Goal: Information Seeking & Learning: Learn about a topic

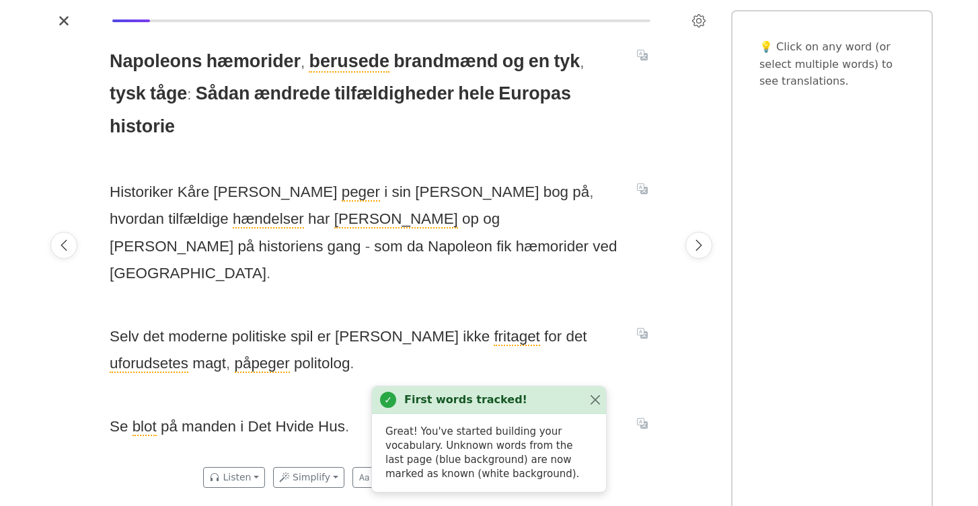
scroll to position [0, 570]
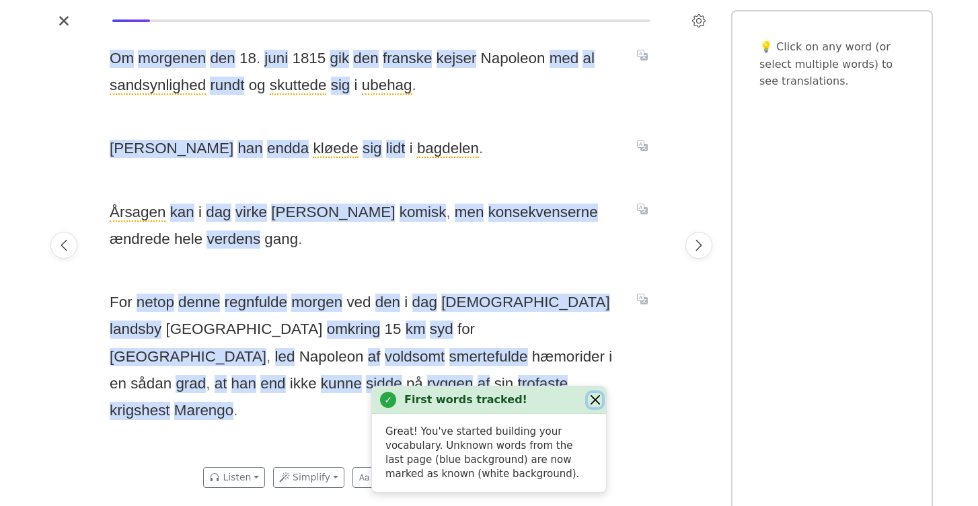
click at [594, 399] on button "Close" at bounding box center [595, 400] width 14 height 14
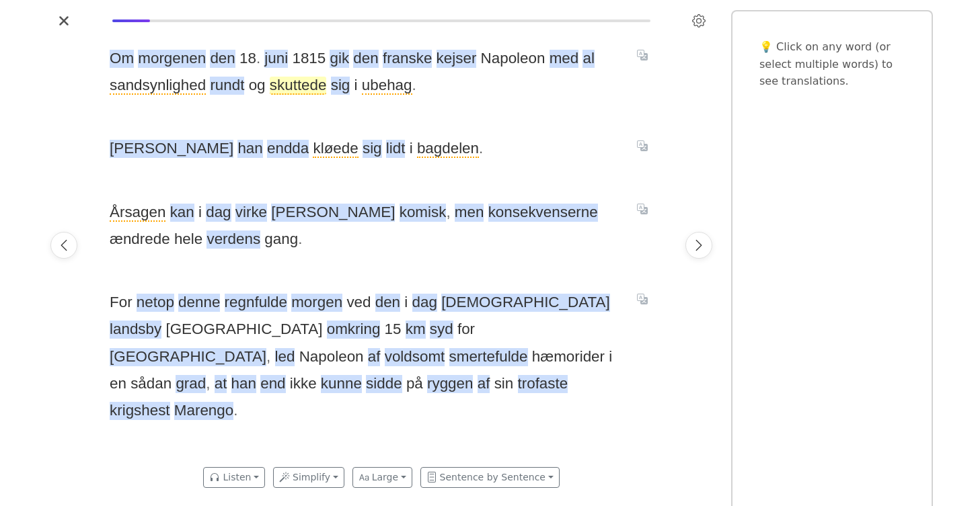
click at [290, 89] on span "skuttede" at bounding box center [298, 86] width 57 height 18
click at [455, 137] on span "[PERSON_NAME] endda kløede sig lidt i bagdelen ." at bounding box center [365, 148] width 511 height 27
click at [267, 152] on span "endda" at bounding box center [288, 149] width 42 height 18
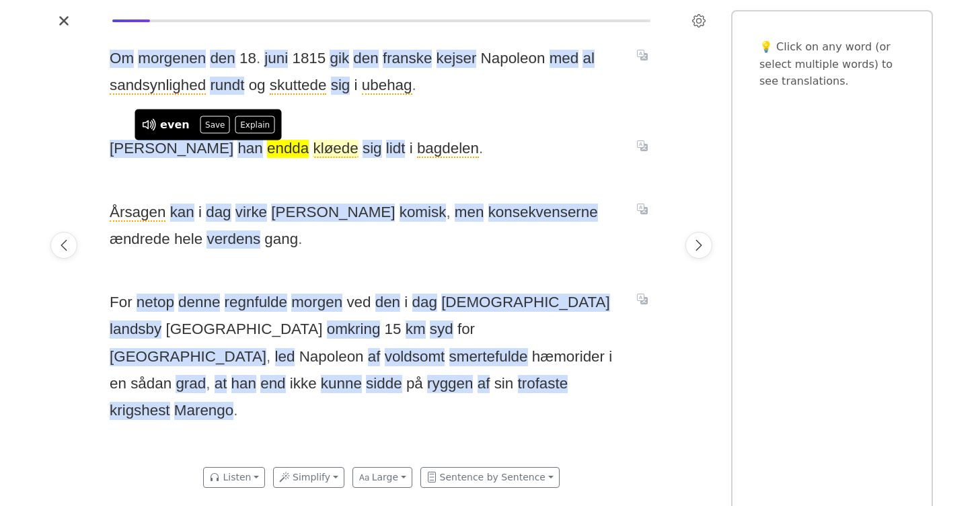
click at [313, 152] on span "kløede" at bounding box center [335, 149] width 45 height 18
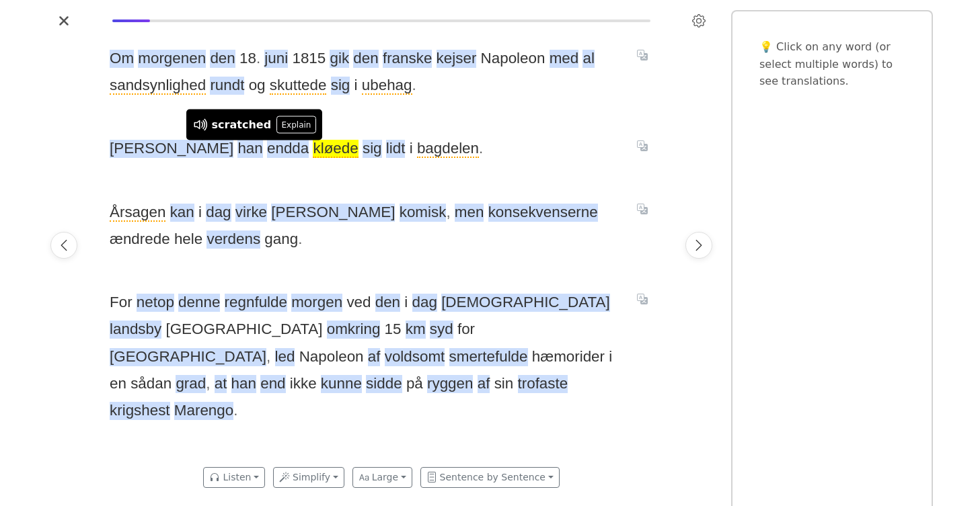
click at [512, 147] on span "[PERSON_NAME] endda kløede sig lidt i bagdelen ." at bounding box center [365, 148] width 511 height 27
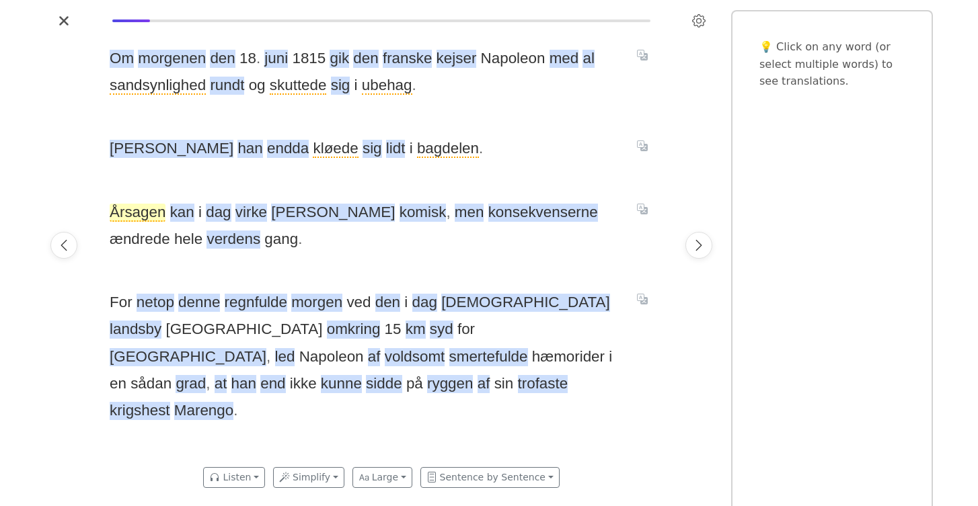
click at [128, 214] on span "Årsagen" at bounding box center [138, 213] width 56 height 18
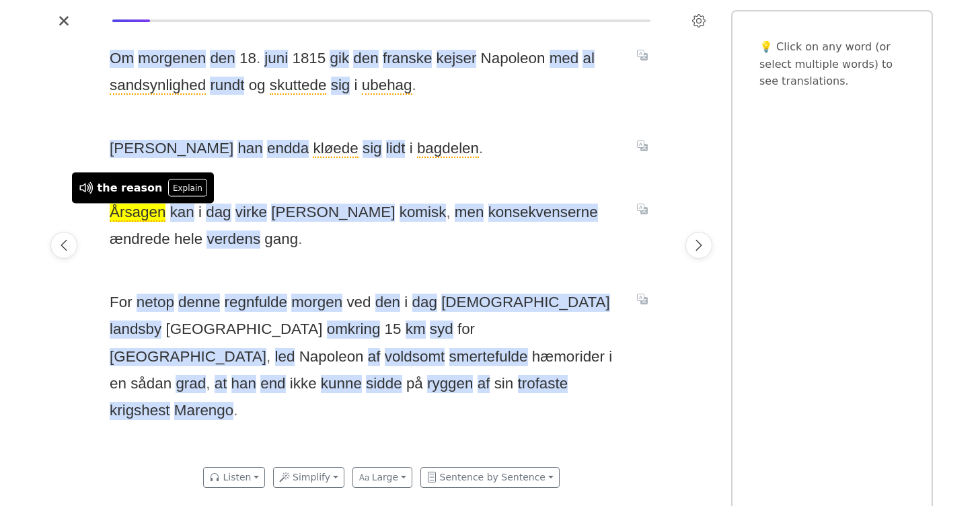
click at [286, 268] on div "Om morgenen den 18 . juni 1815 gik den [DEMOGRAPHIC_DATA] [PERSON_NAME] med al …" at bounding box center [381, 246] width 570 height 428
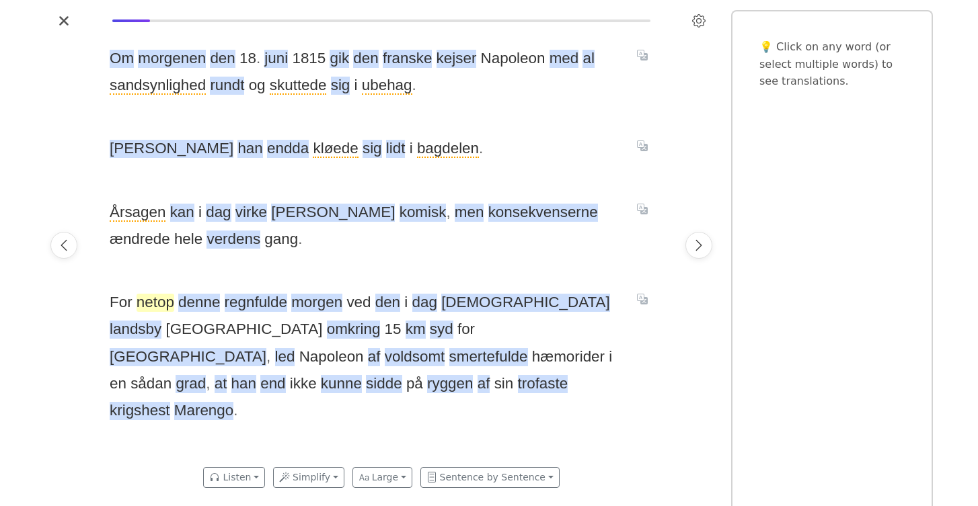
click at [151, 309] on span "netop" at bounding box center [156, 303] width 38 height 18
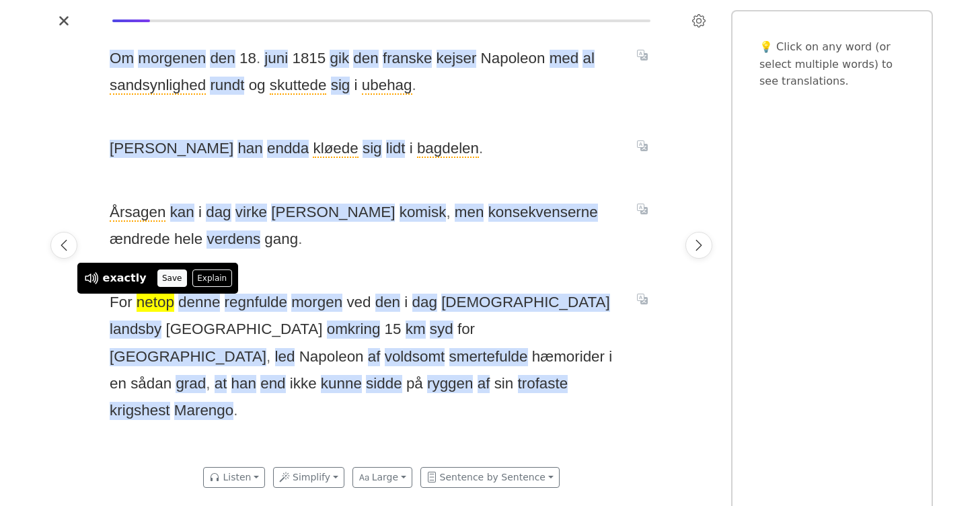
click at [171, 276] on button "Save" at bounding box center [172, 278] width 30 height 17
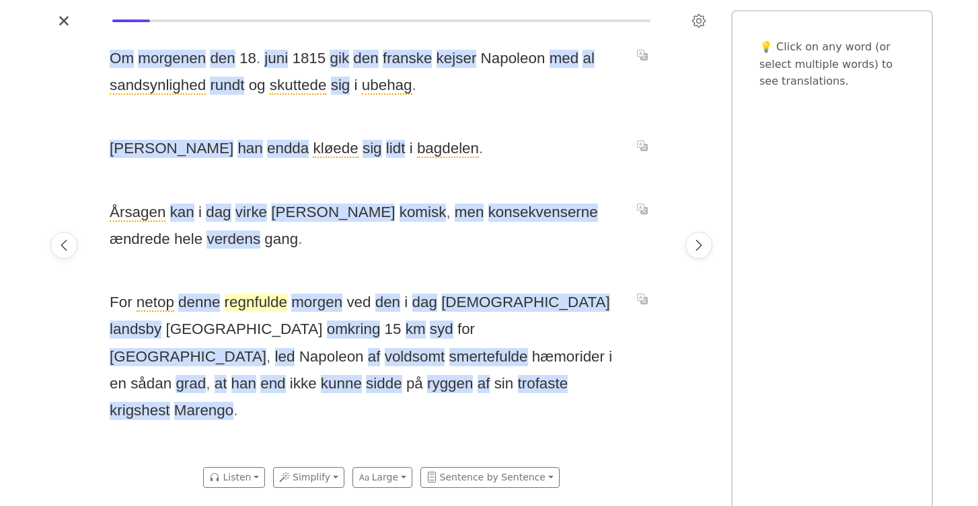
click at [250, 302] on span "regnfulde" at bounding box center [256, 303] width 63 height 18
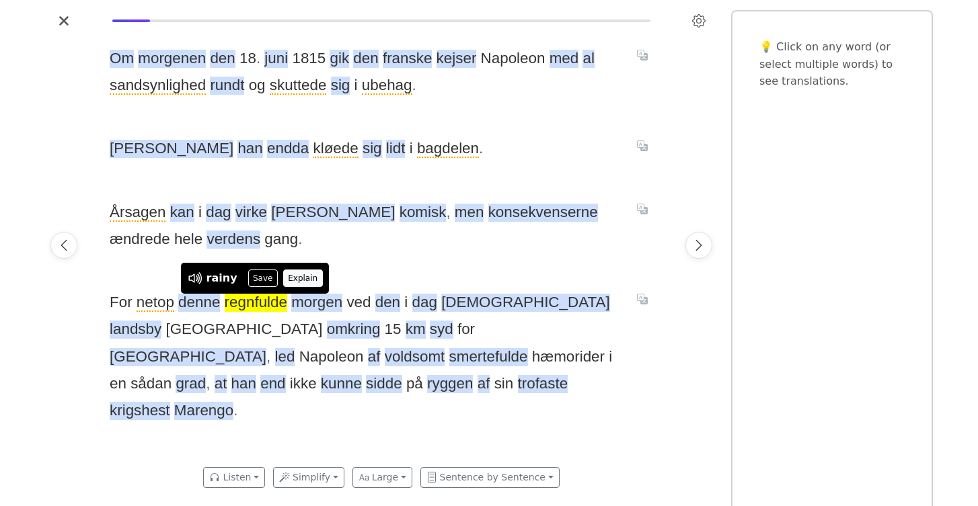
click at [305, 279] on button "Explain" at bounding box center [303, 278] width 40 height 17
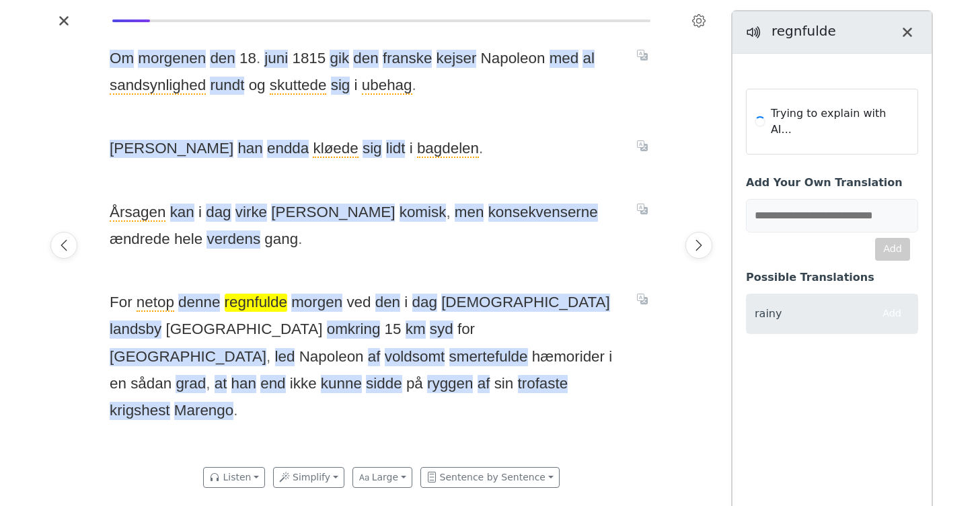
click at [252, 303] on span "regnfulde" at bounding box center [256, 303] width 63 height 18
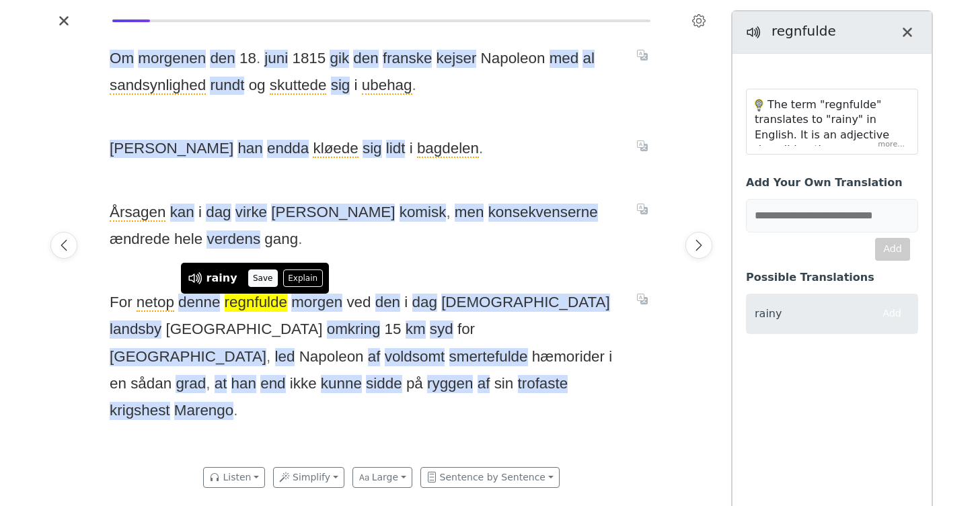
click at [254, 276] on button "Save" at bounding box center [263, 278] width 30 height 17
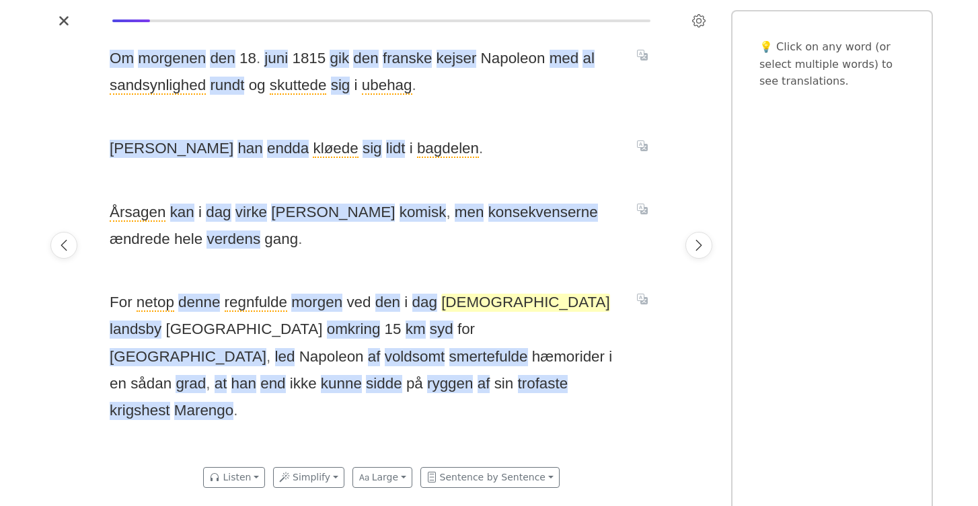
click at [456, 303] on span "[DEMOGRAPHIC_DATA]" at bounding box center [525, 303] width 168 height 18
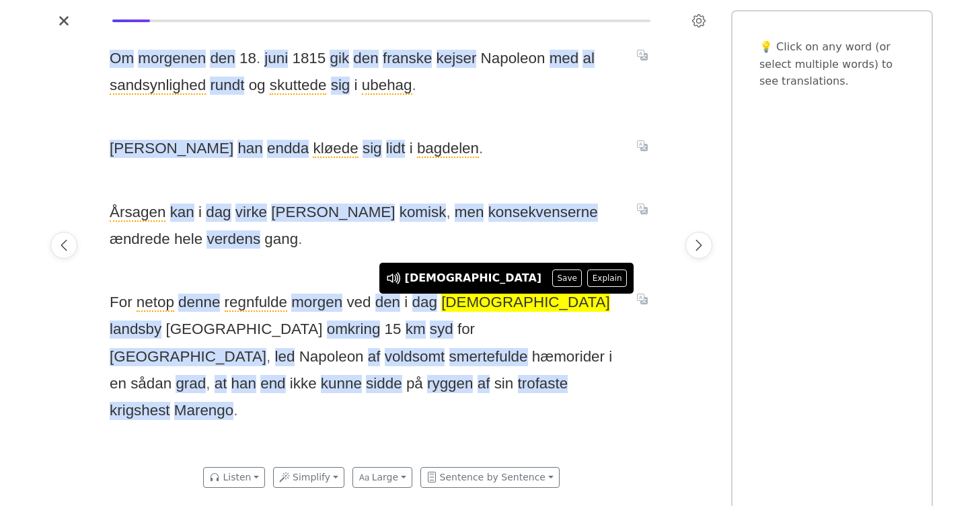
click at [580, 258] on div "Om morgenen den 18 . juni 1815 gik den [DEMOGRAPHIC_DATA] [PERSON_NAME] med al …" at bounding box center [381, 246] width 570 height 428
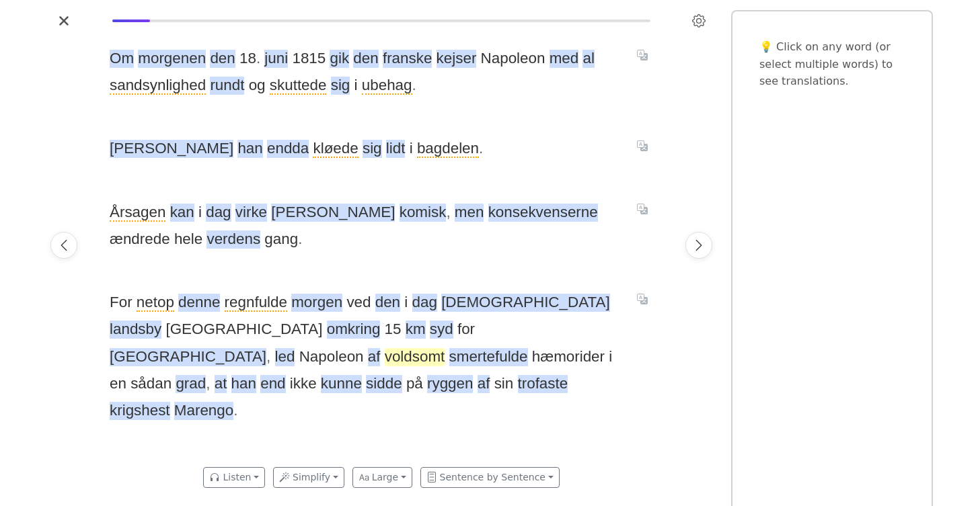
click at [445, 348] on span "voldsomt" at bounding box center [415, 357] width 61 height 18
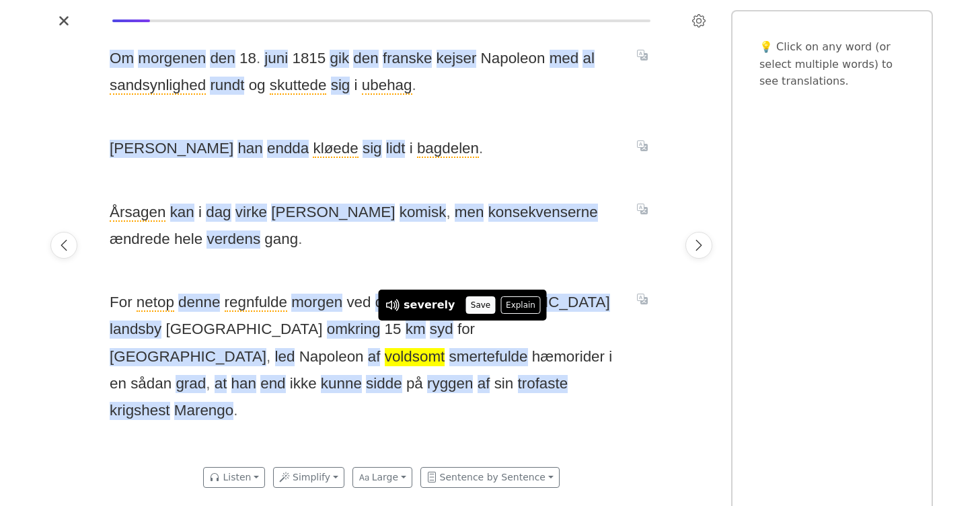
click at [472, 303] on button "Save" at bounding box center [480, 305] width 30 height 17
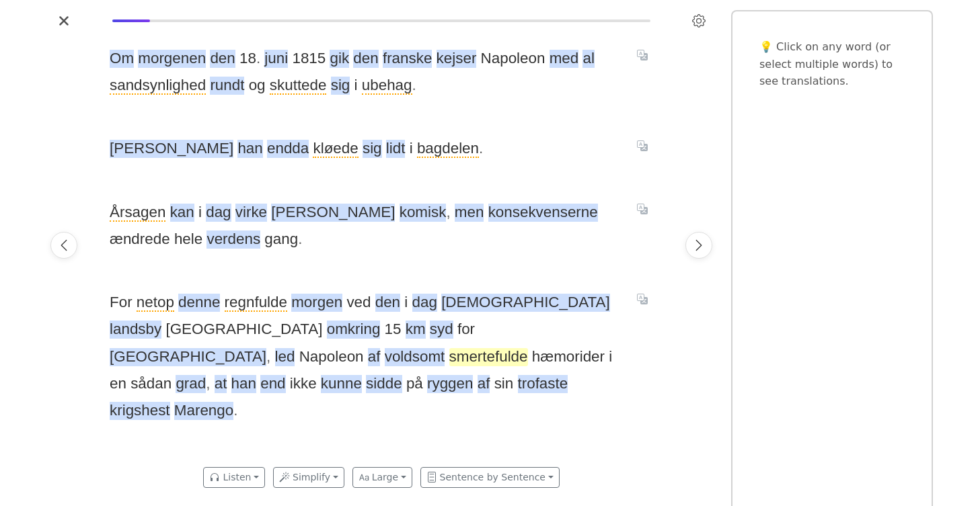
click at [528, 348] on span "smertefulde" at bounding box center [488, 357] width 79 height 18
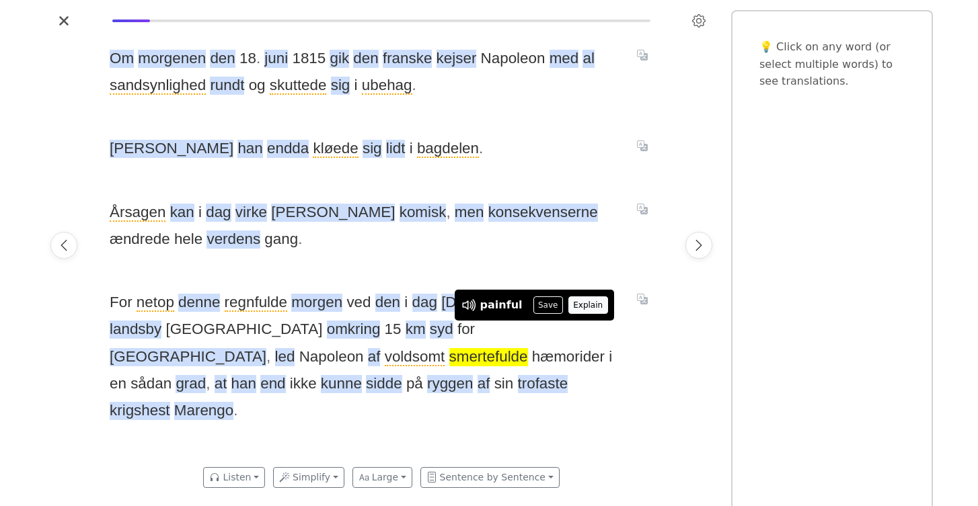
click at [574, 307] on button "Explain" at bounding box center [588, 305] width 40 height 17
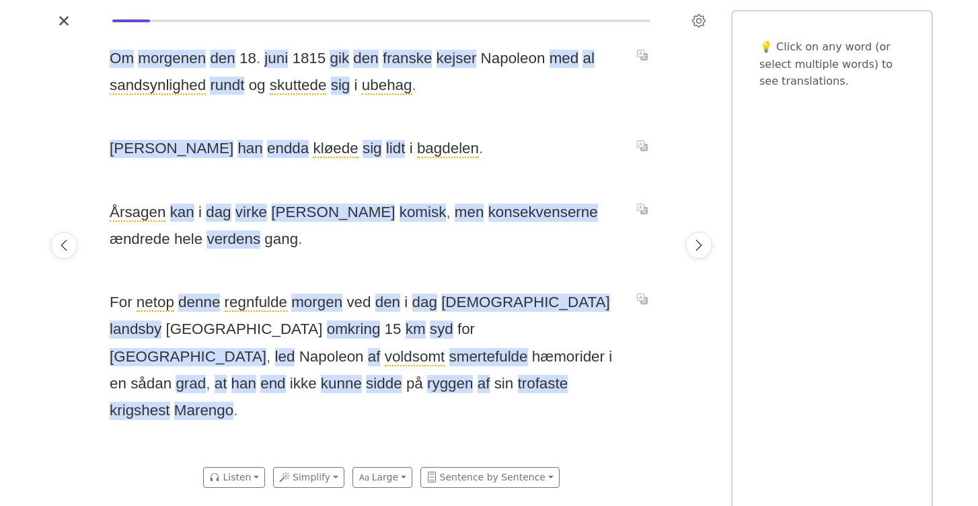
click at [448, 391] on span "For netop denne regnfulde [PERSON_NAME] den i dag belgiske landsby [GEOGRAPHIC_…" at bounding box center [365, 357] width 511 height 136
click at [528, 348] on span "smertefulde" at bounding box center [488, 357] width 79 height 18
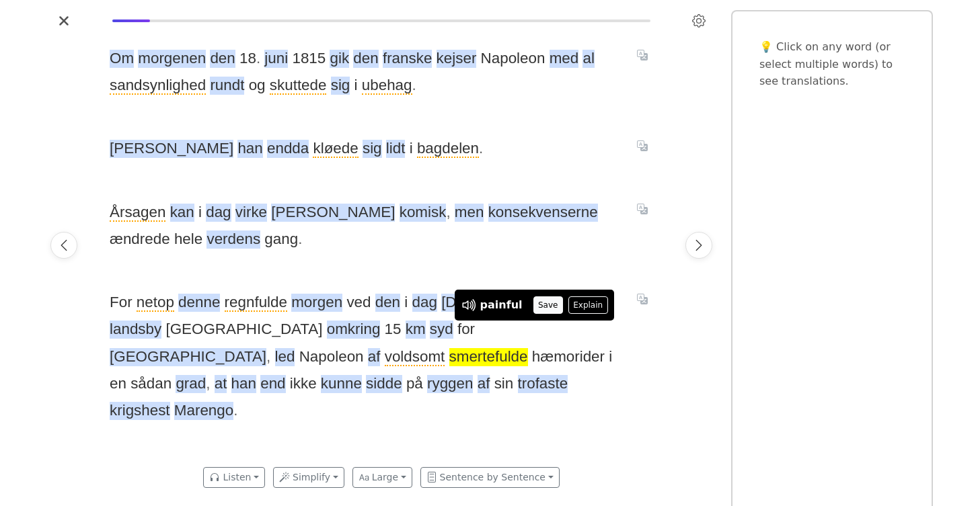
click at [547, 301] on button "Save" at bounding box center [548, 305] width 30 height 17
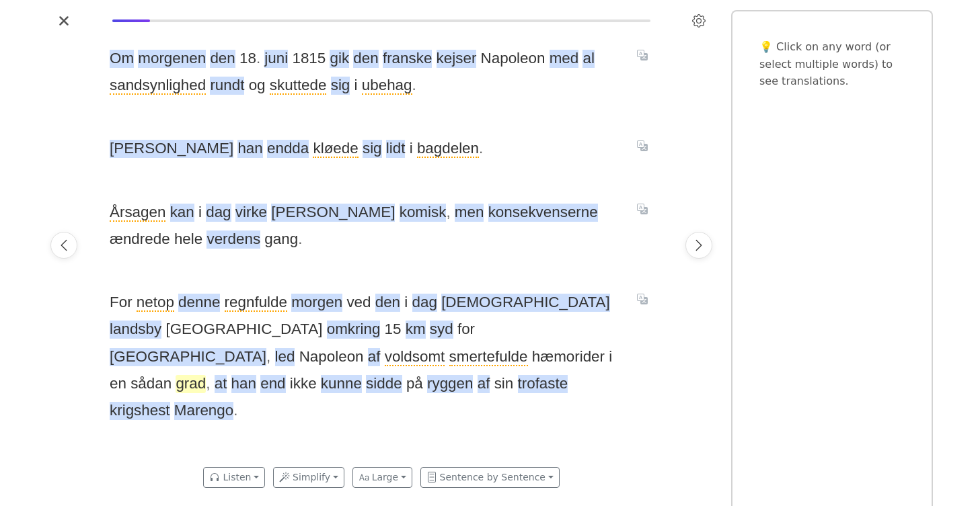
click at [206, 375] on span "grad" at bounding box center [191, 384] width 30 height 18
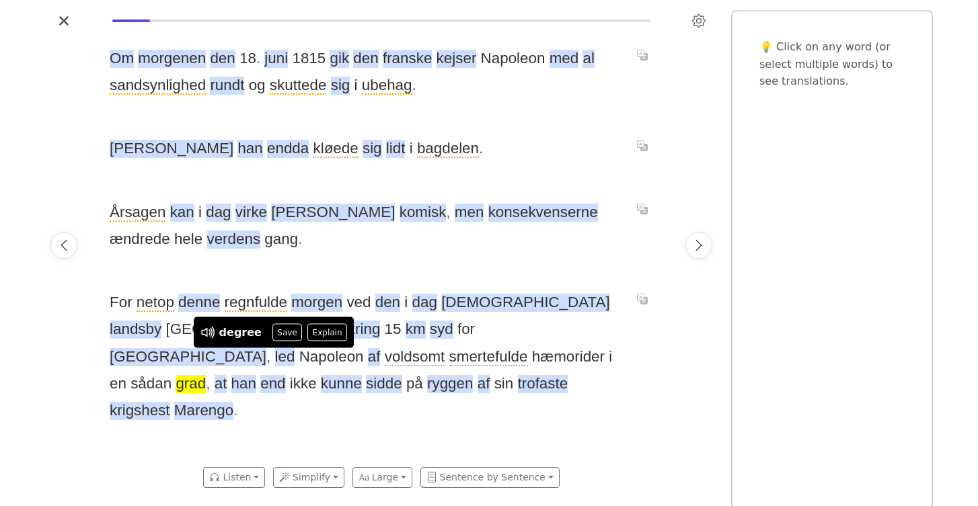
click at [373, 409] on div "Om morgenen den 18 . juni 1815 gik den [DEMOGRAPHIC_DATA] [PERSON_NAME] med al …" at bounding box center [381, 246] width 570 height 428
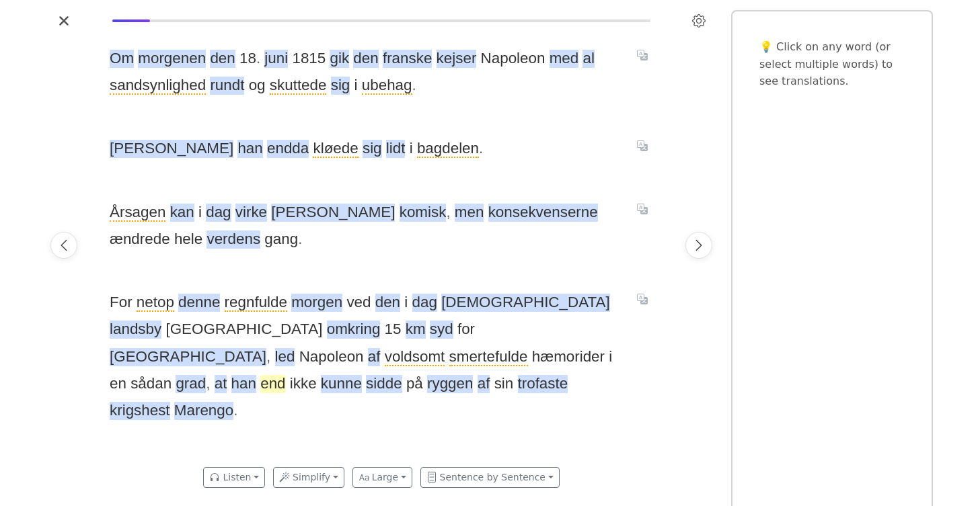
click at [285, 375] on span "end" at bounding box center [272, 384] width 25 height 18
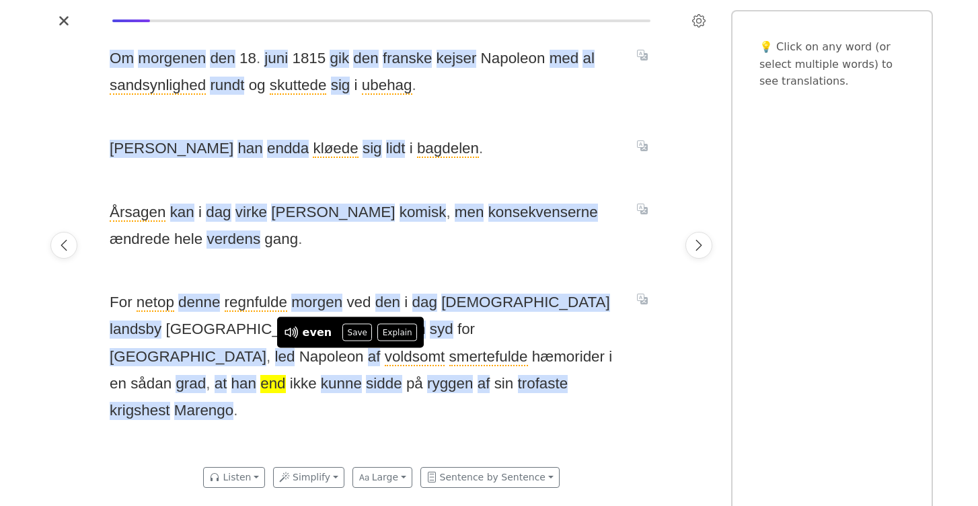
click at [457, 430] on div "Om morgenen den 18 . juni 1815 gik den [DEMOGRAPHIC_DATA] [PERSON_NAME] med al …" at bounding box center [381, 246] width 570 height 428
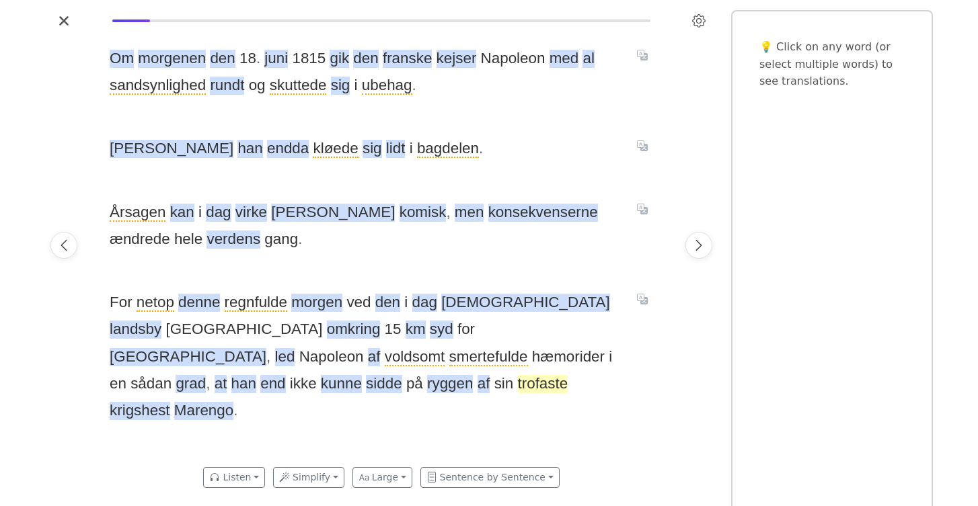
click at [518, 385] on span "trofaste" at bounding box center [543, 384] width 50 height 18
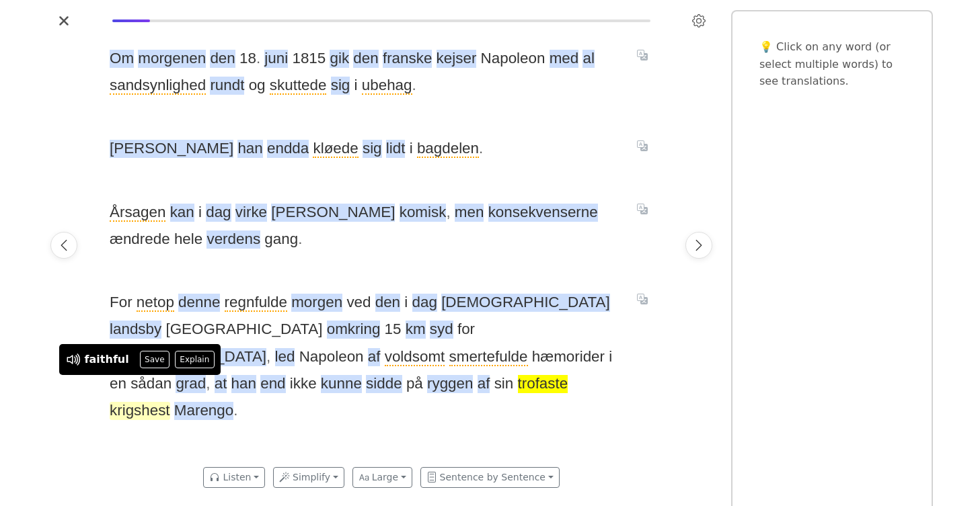
click at [170, 402] on span "krigshest" at bounding box center [140, 411] width 61 height 18
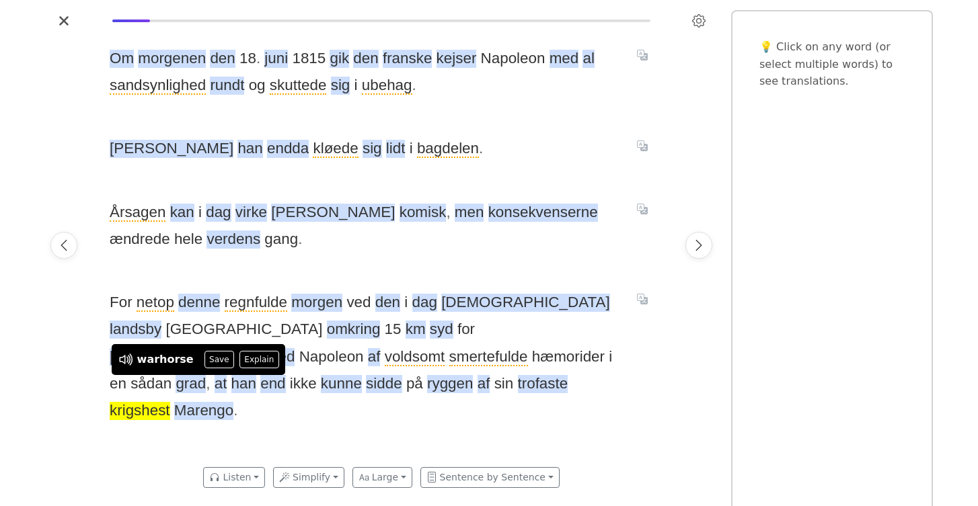
click at [350, 419] on div "Om morgenen den 18 . juni 1815 gik den [DEMOGRAPHIC_DATA] [PERSON_NAME] med al …" at bounding box center [381, 246] width 570 height 428
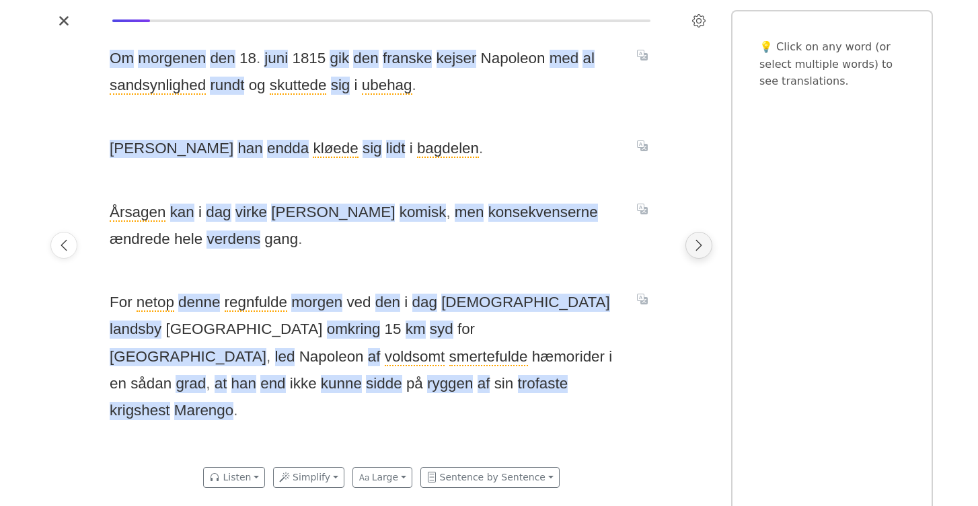
click at [695, 253] on button "Next page" at bounding box center [698, 245] width 27 height 27
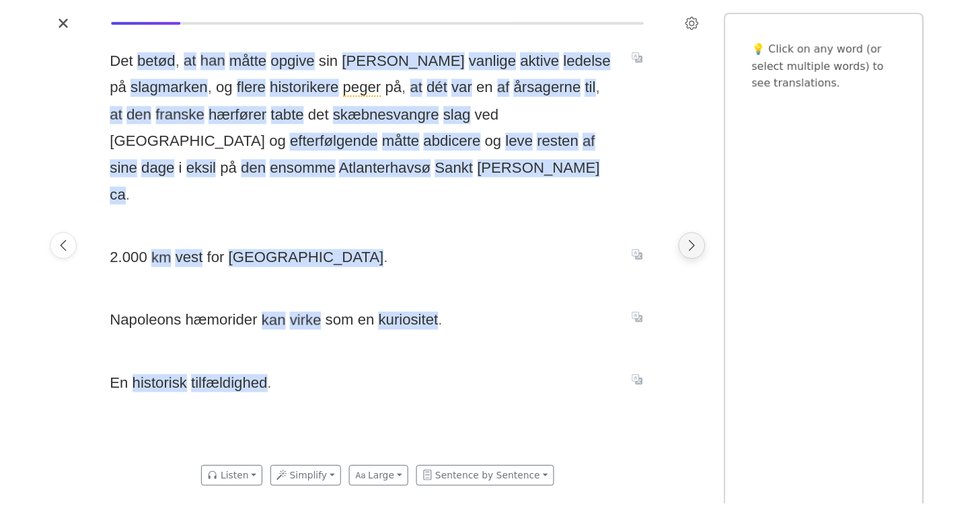
scroll to position [0, 1141]
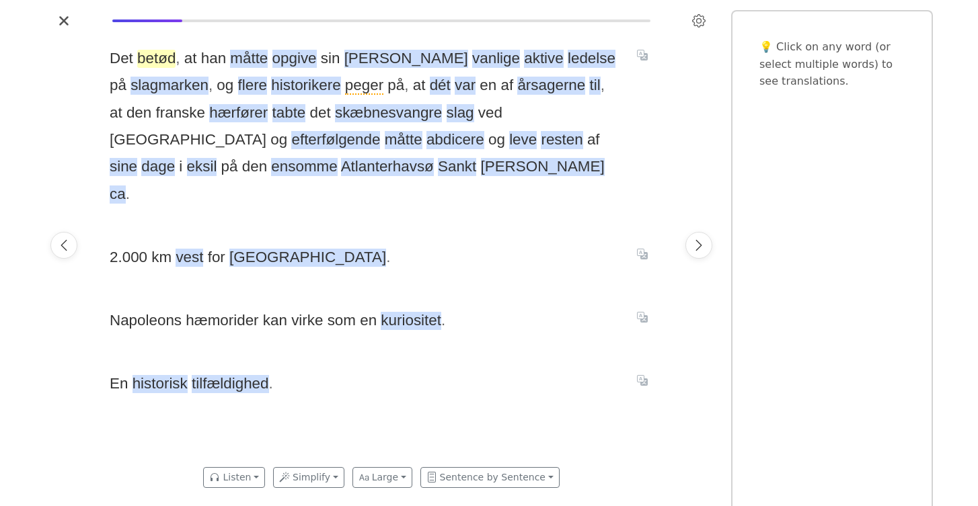
click at [157, 59] on span "betød" at bounding box center [156, 59] width 38 height 18
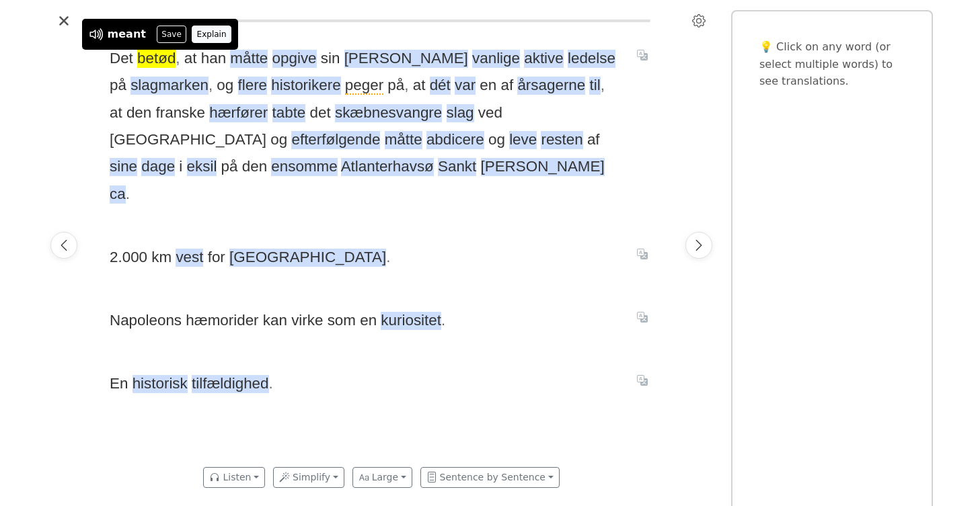
click at [209, 31] on button "Explain" at bounding box center [212, 34] width 40 height 17
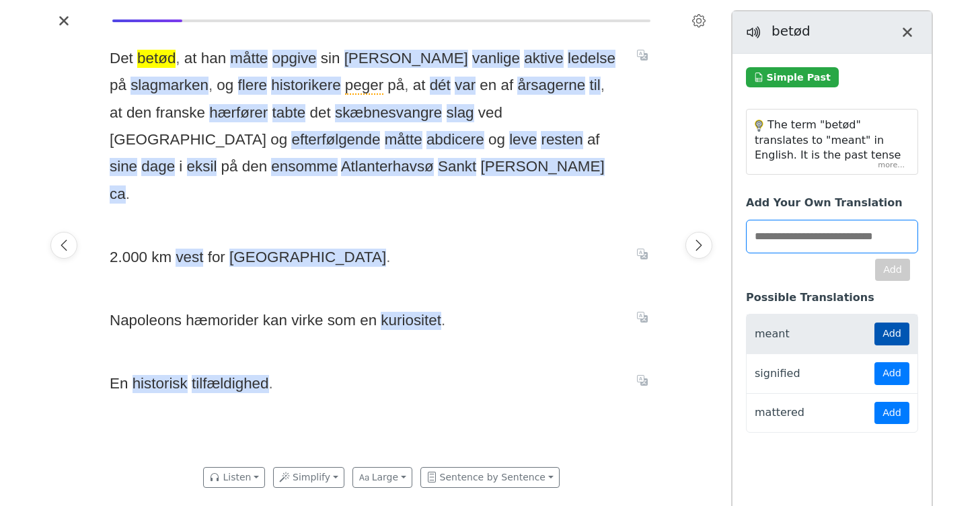
click at [886, 328] on button "Add" at bounding box center [891, 334] width 35 height 23
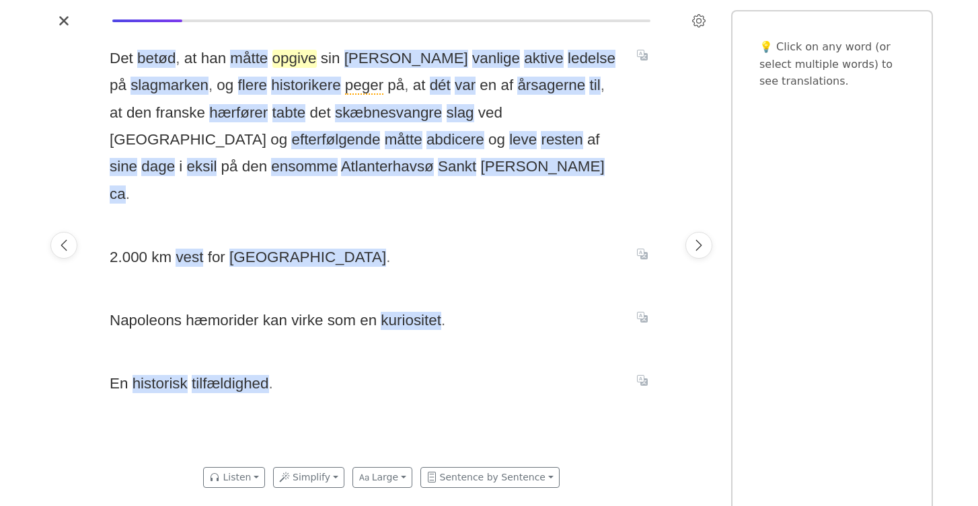
click at [288, 59] on span "opgive" at bounding box center [294, 59] width 44 height 18
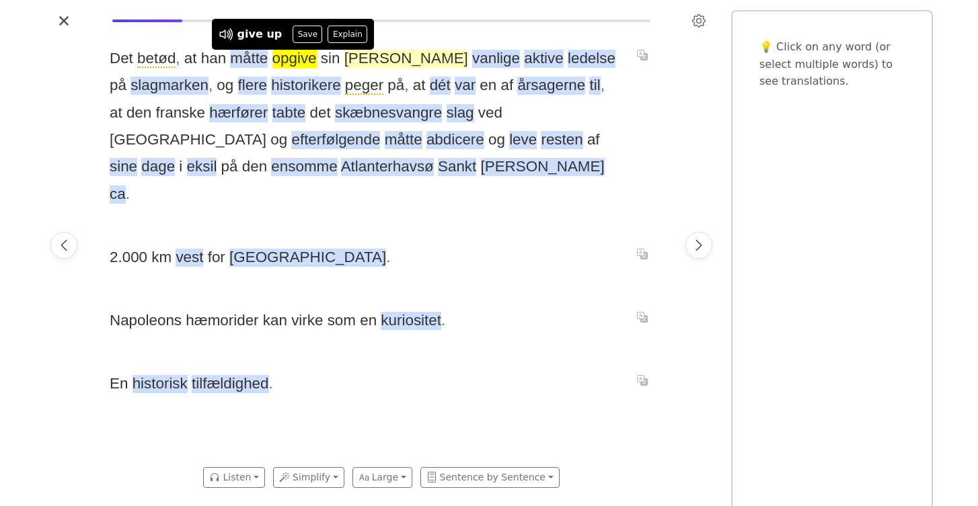
click at [355, 59] on span "[PERSON_NAME]" at bounding box center [406, 59] width 124 height 18
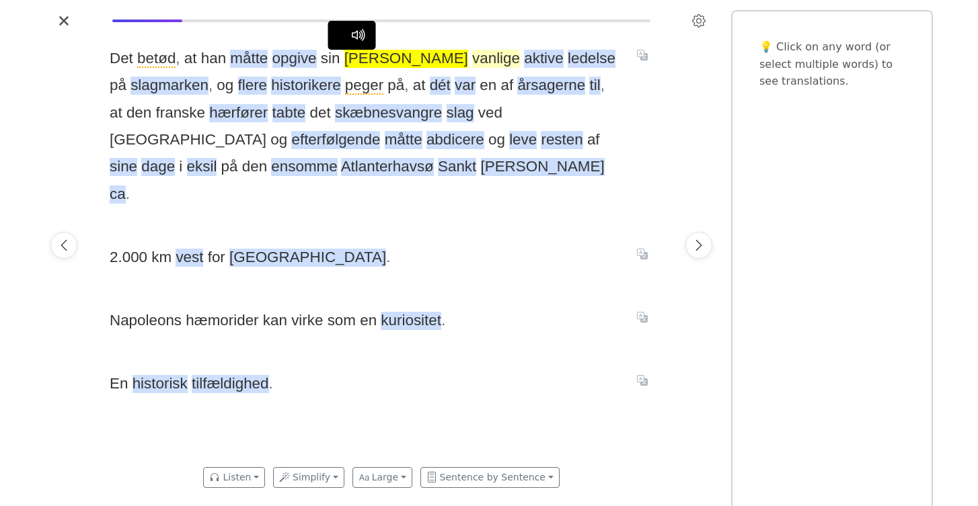
click at [472, 59] on span "vanlige" at bounding box center [496, 59] width 48 height 18
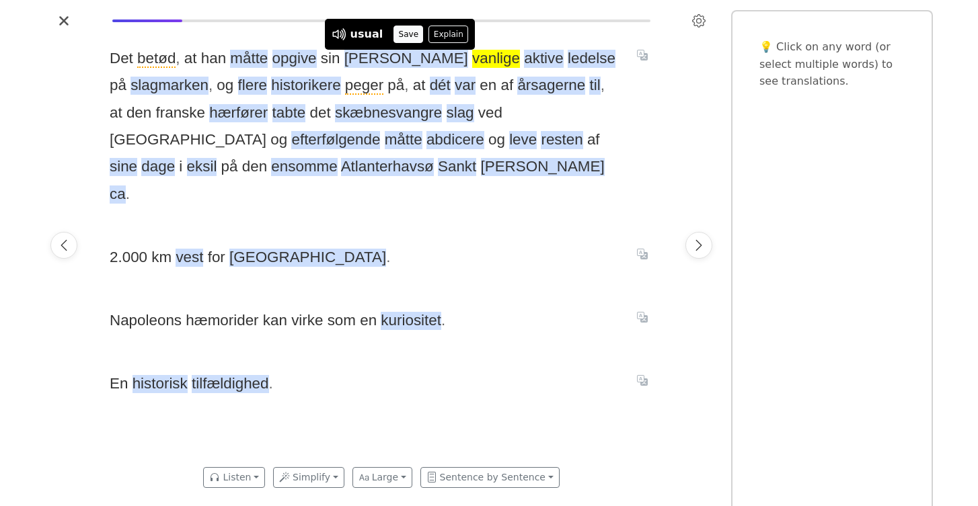
click at [407, 30] on button "Save" at bounding box center [408, 34] width 30 height 17
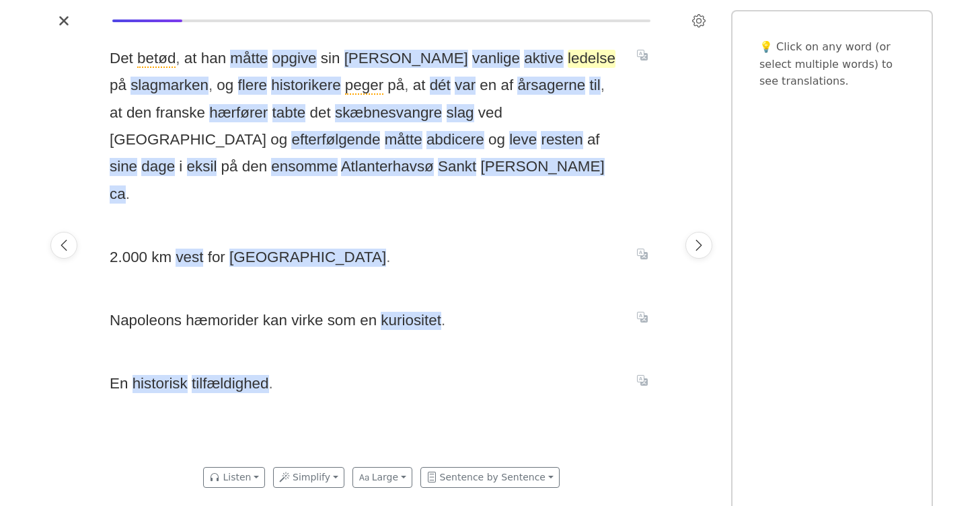
click at [568, 57] on span "ledelse" at bounding box center [592, 59] width 48 height 18
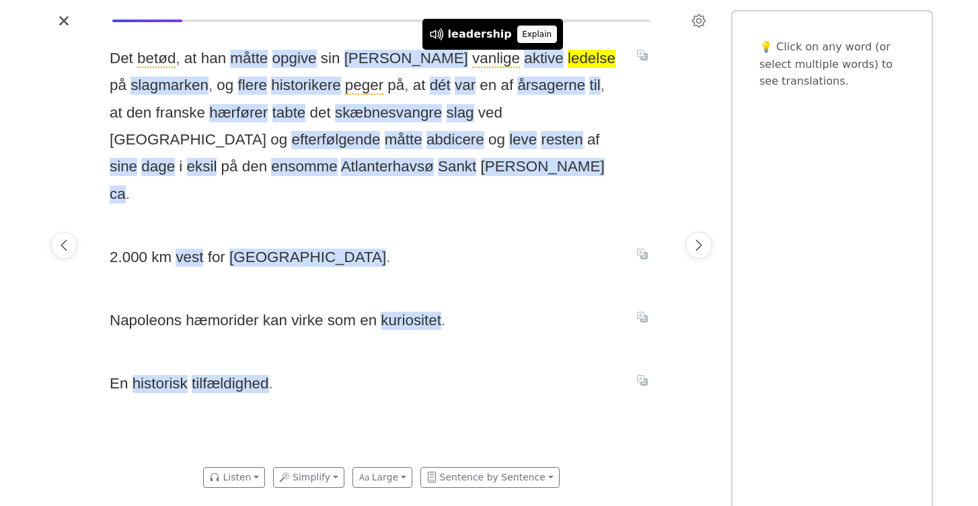
click at [531, 33] on button "Explain" at bounding box center [537, 34] width 40 height 17
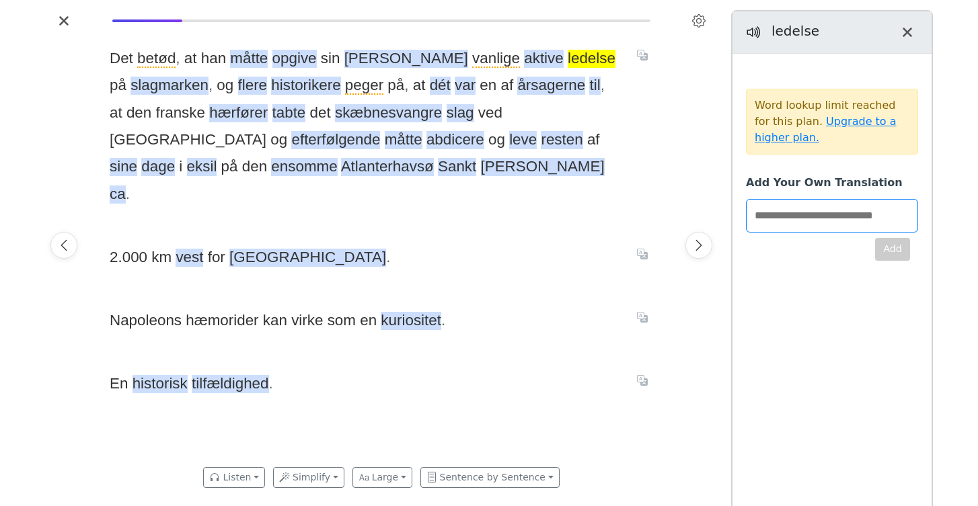
click at [835, 123] on link "Upgrade to a higher plan." at bounding box center [826, 129] width 142 height 29
